Goal: Navigation & Orientation: Understand site structure

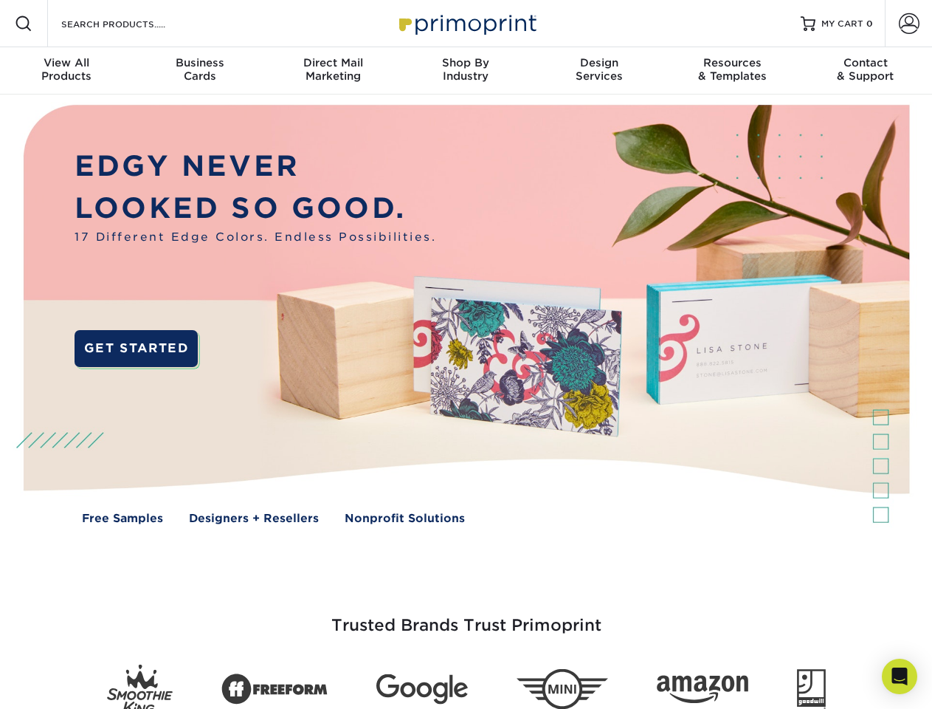
click at [466, 354] on img at bounding box center [465, 325] width 923 height 461
click at [24, 24] on span at bounding box center [24, 24] width 18 height 18
click at [909, 24] on span at bounding box center [909, 23] width 21 height 21
click at [66, 71] on div "View All Products" at bounding box center [66, 69] width 133 height 27
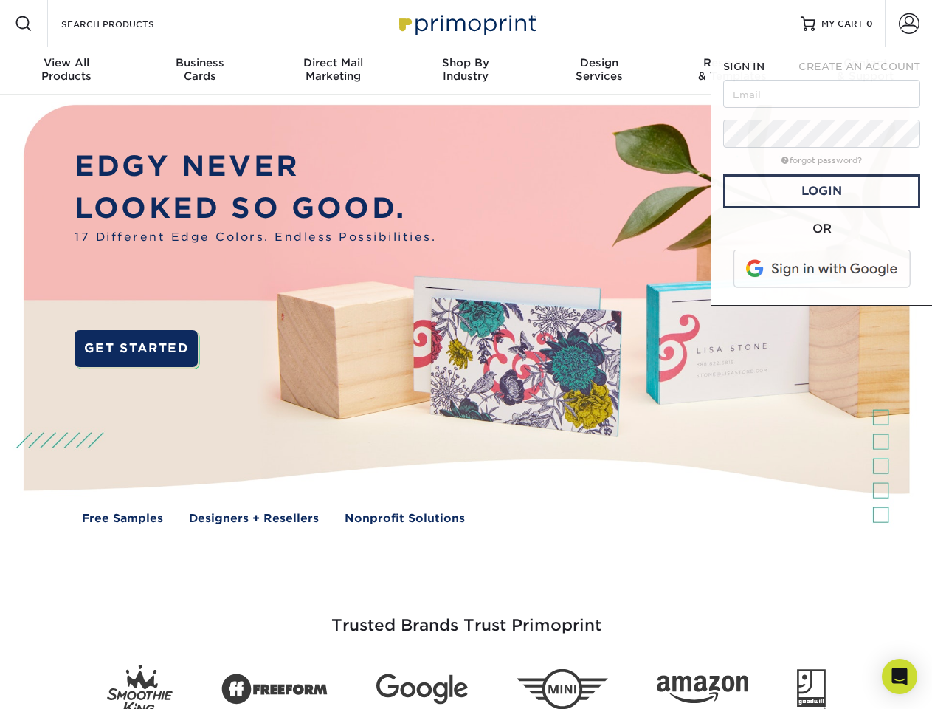
click at [199, 71] on div "Business Cards" at bounding box center [199, 69] width 133 height 27
click at [333, 71] on div "Direct Mail Marketing" at bounding box center [333, 69] width 133 height 27
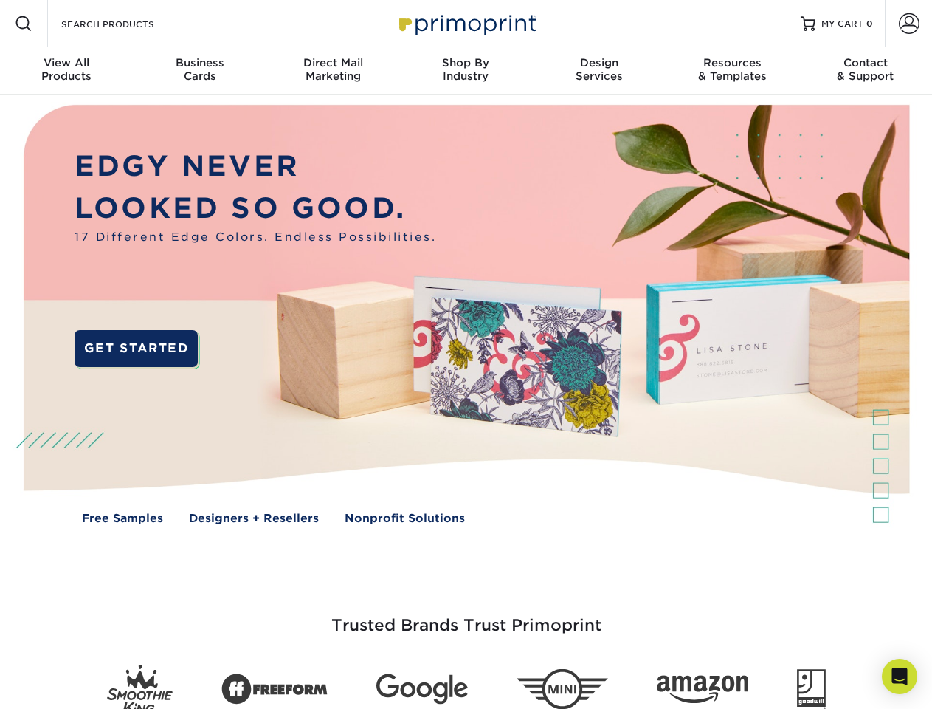
click at [466, 71] on div "Shop By Industry" at bounding box center [465, 69] width 133 height 27
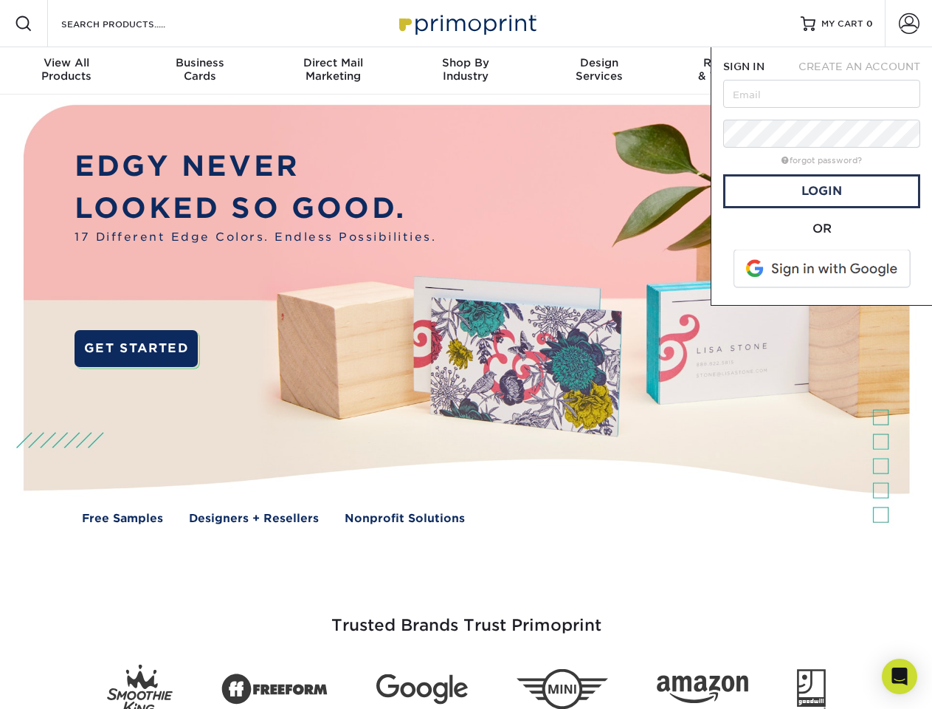
click at [599, 71] on div "Design Services" at bounding box center [599, 69] width 133 height 27
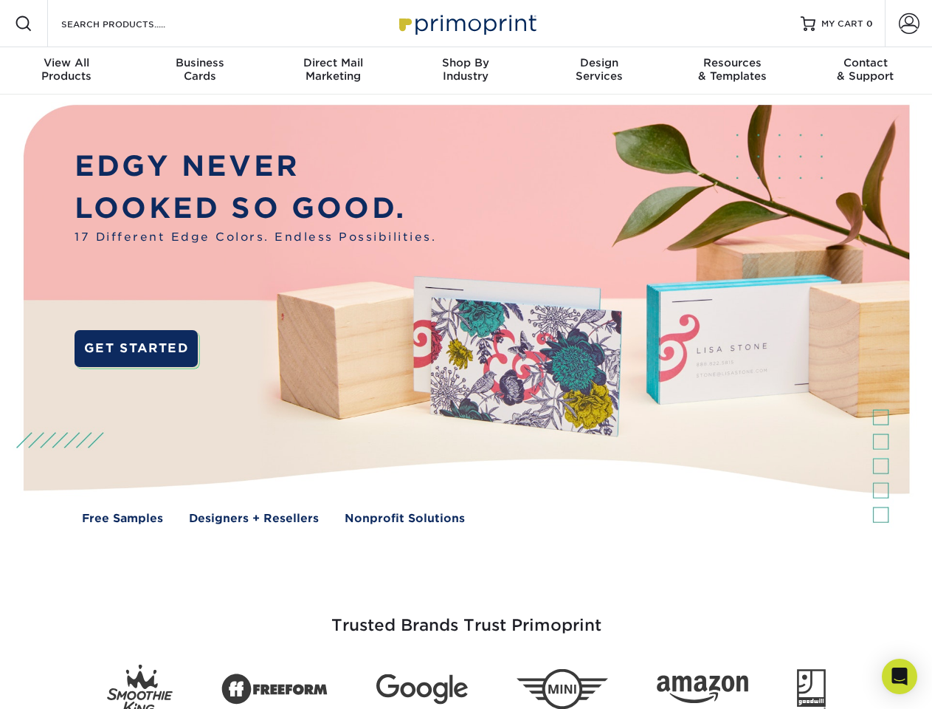
click at [732, 71] on span "SIGN IN" at bounding box center [744, 67] width 41 height 12
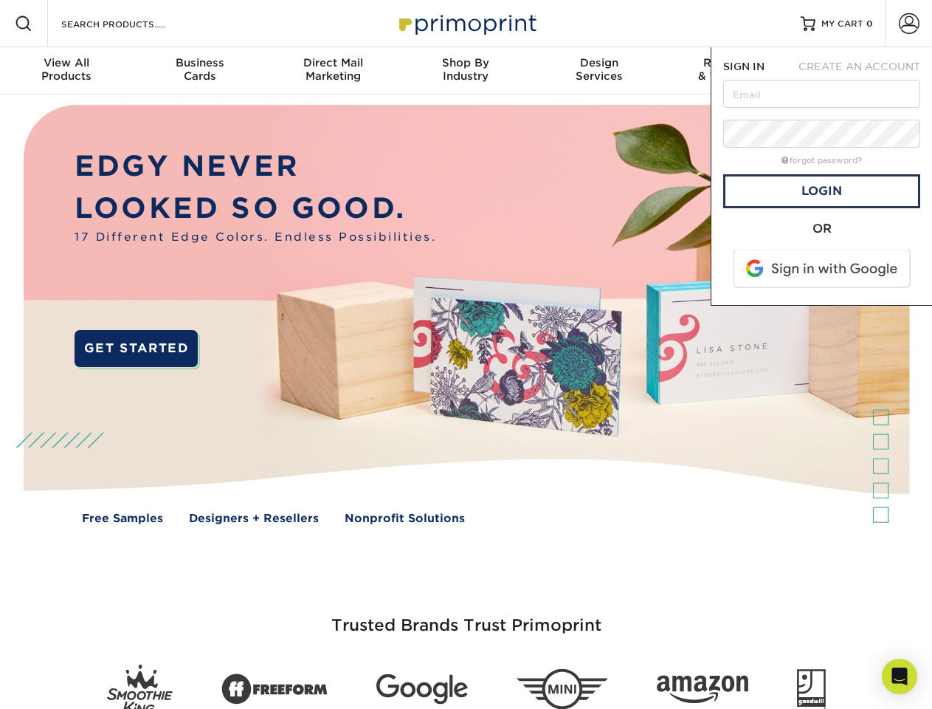
click at [866, 71] on div "Contact & Support" at bounding box center [866, 69] width 133 height 27
